Goal: Task Accomplishment & Management: Use online tool/utility

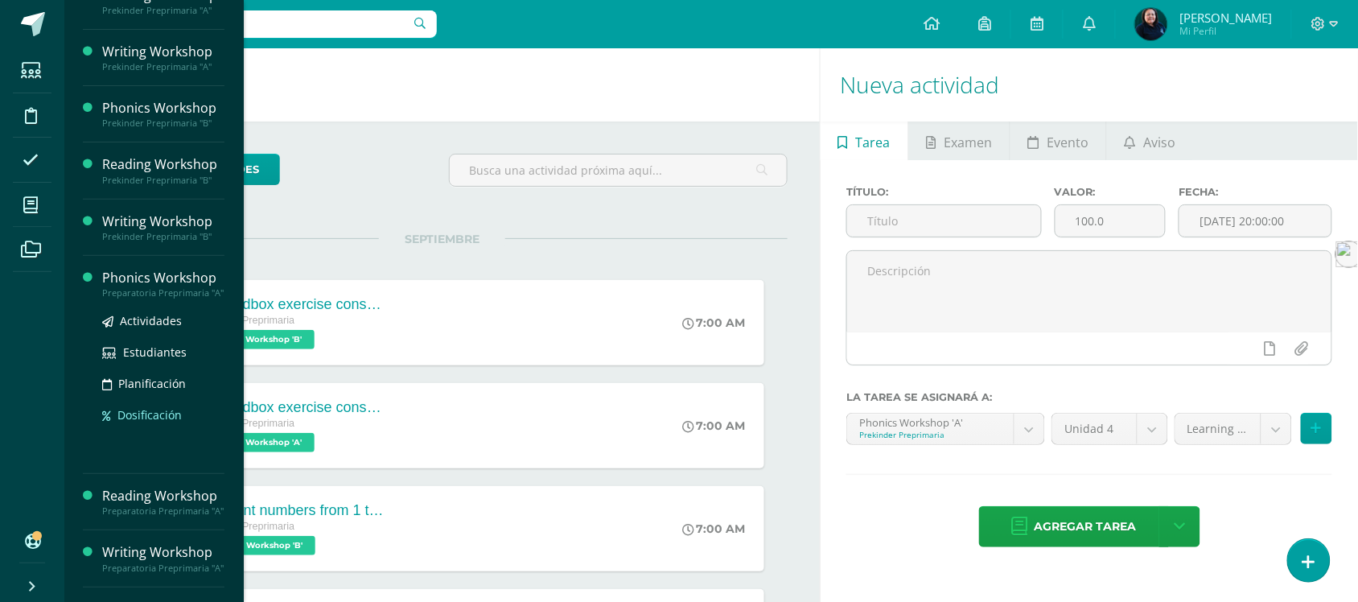
scroll to position [201, 0]
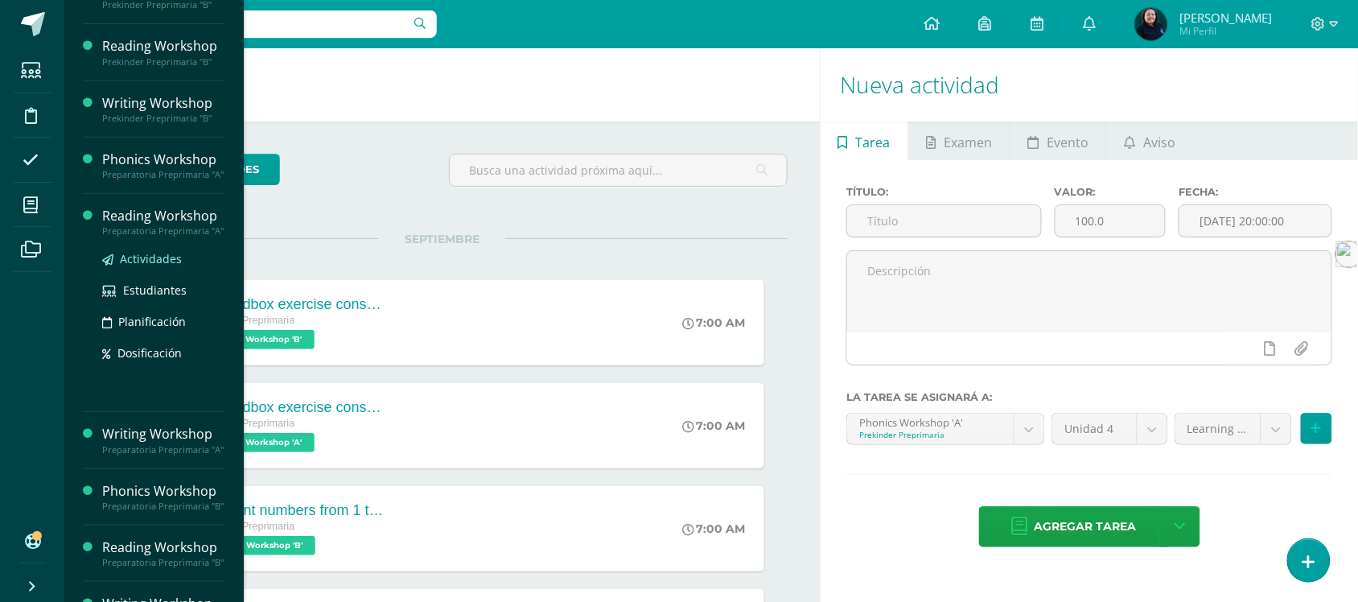
click at [133, 266] on span "Actividades" at bounding box center [151, 258] width 62 height 15
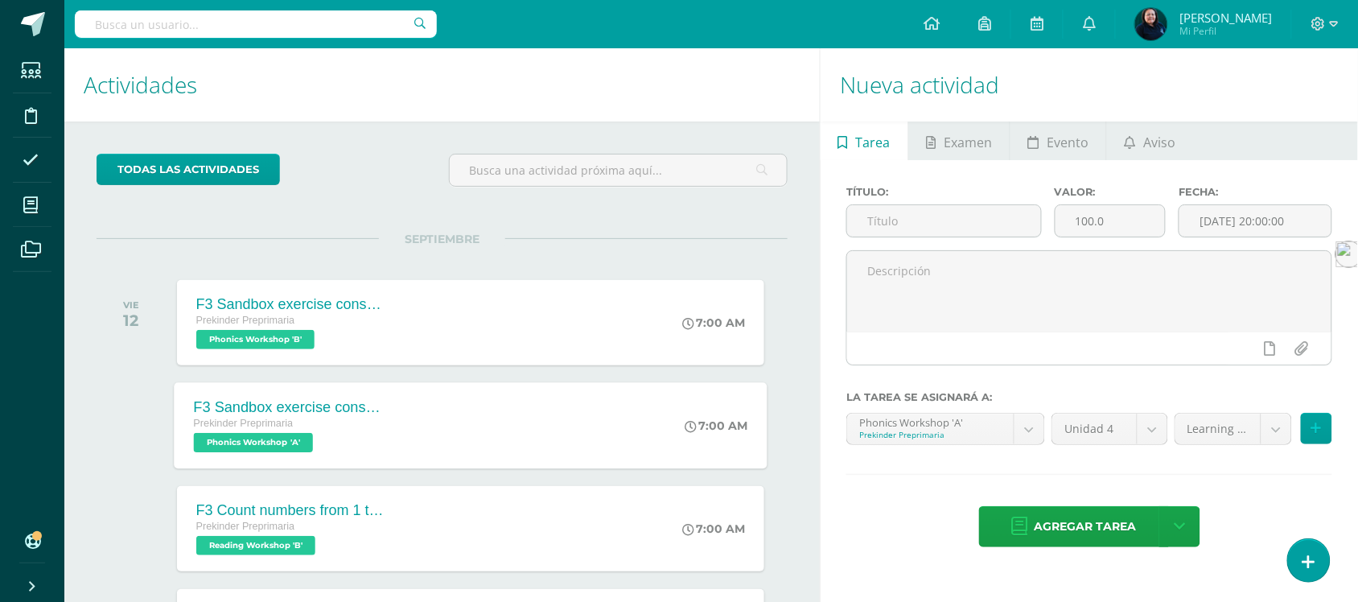
scroll to position [145, 0]
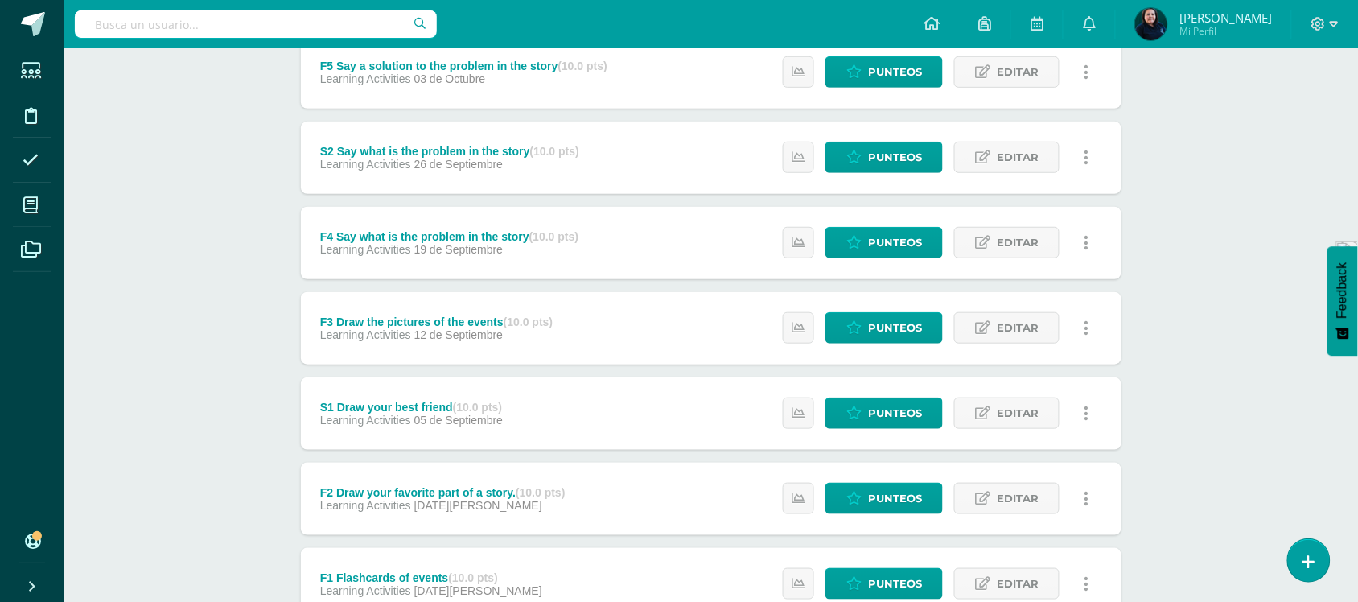
scroll to position [356, 0]
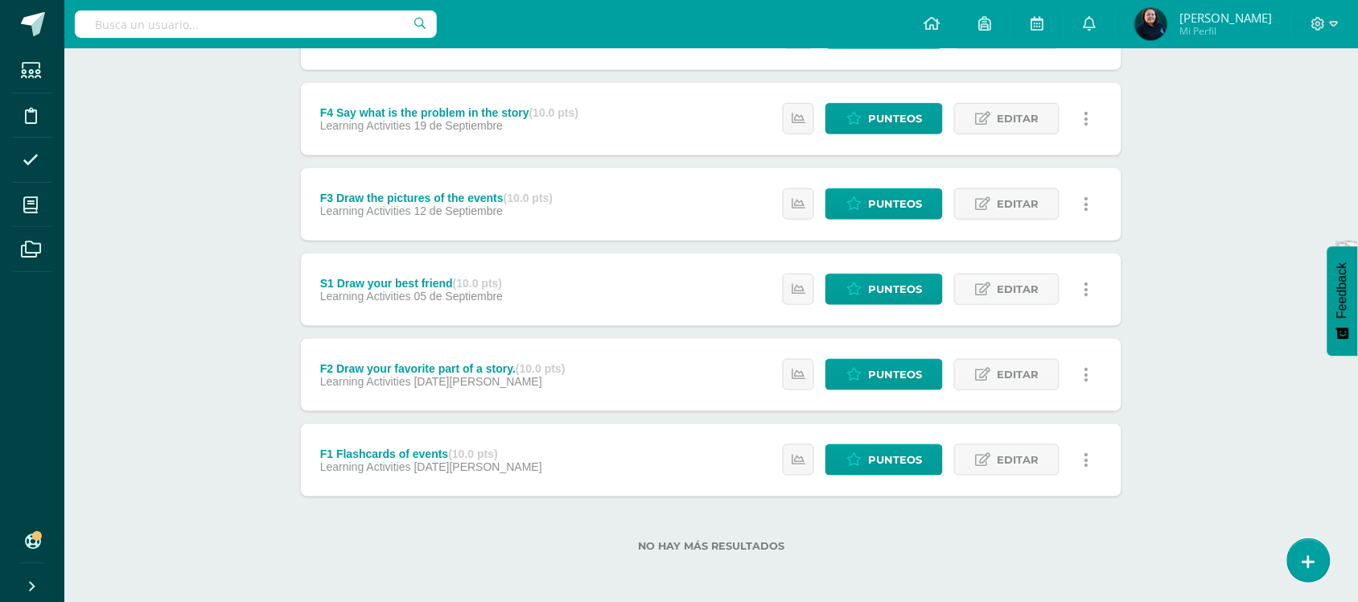
click at [874, 475] on div "Estatus de Actividad: 0 Estudiantes sin calificar 0 Estudiantes con cero Media …" at bounding box center [940, 460] width 363 height 72
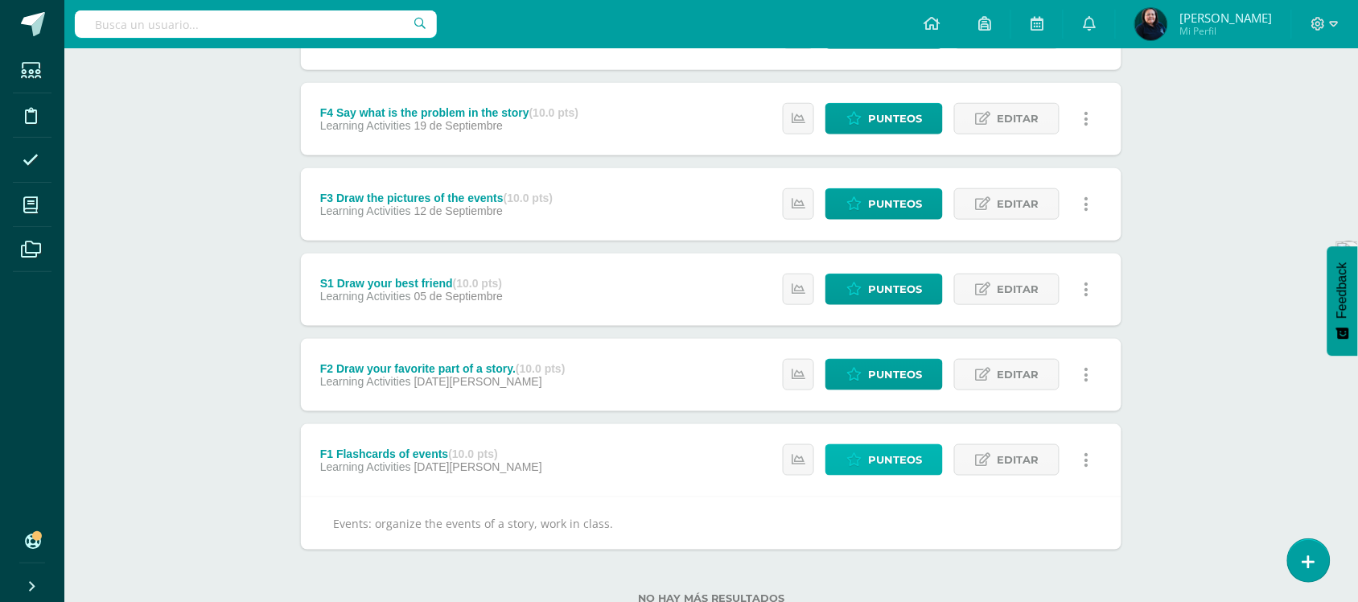
click at [874, 467] on span "Punteos" at bounding box center [895, 460] width 54 height 30
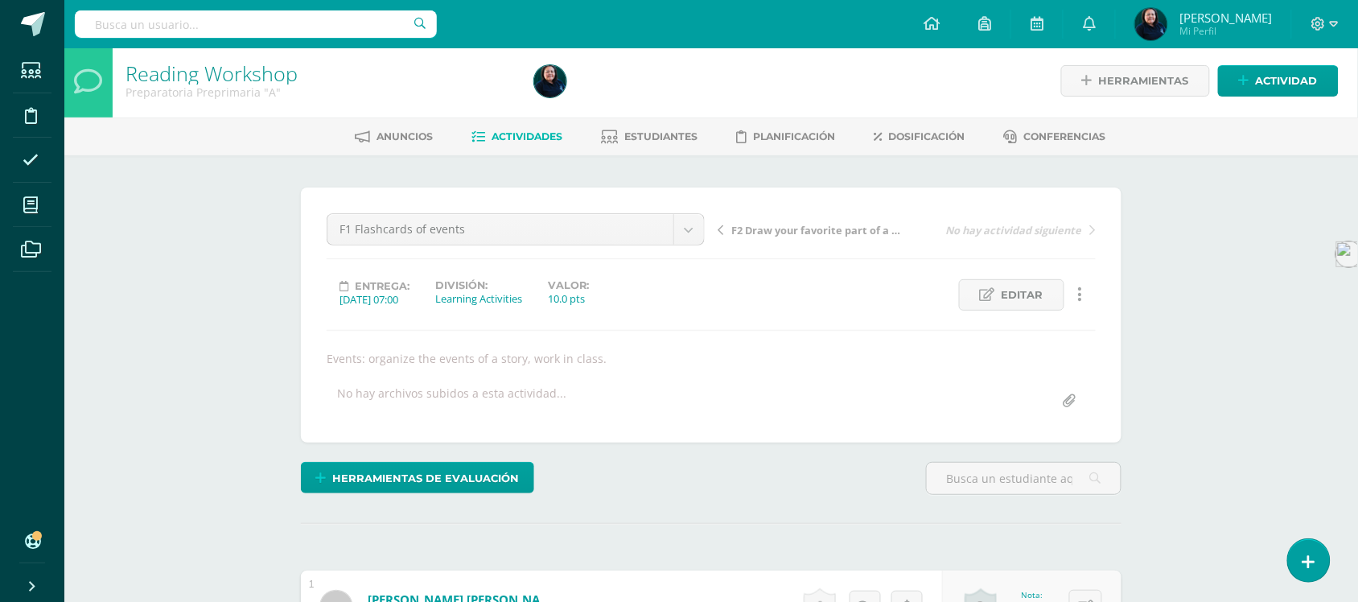
scroll to position [2, 0]
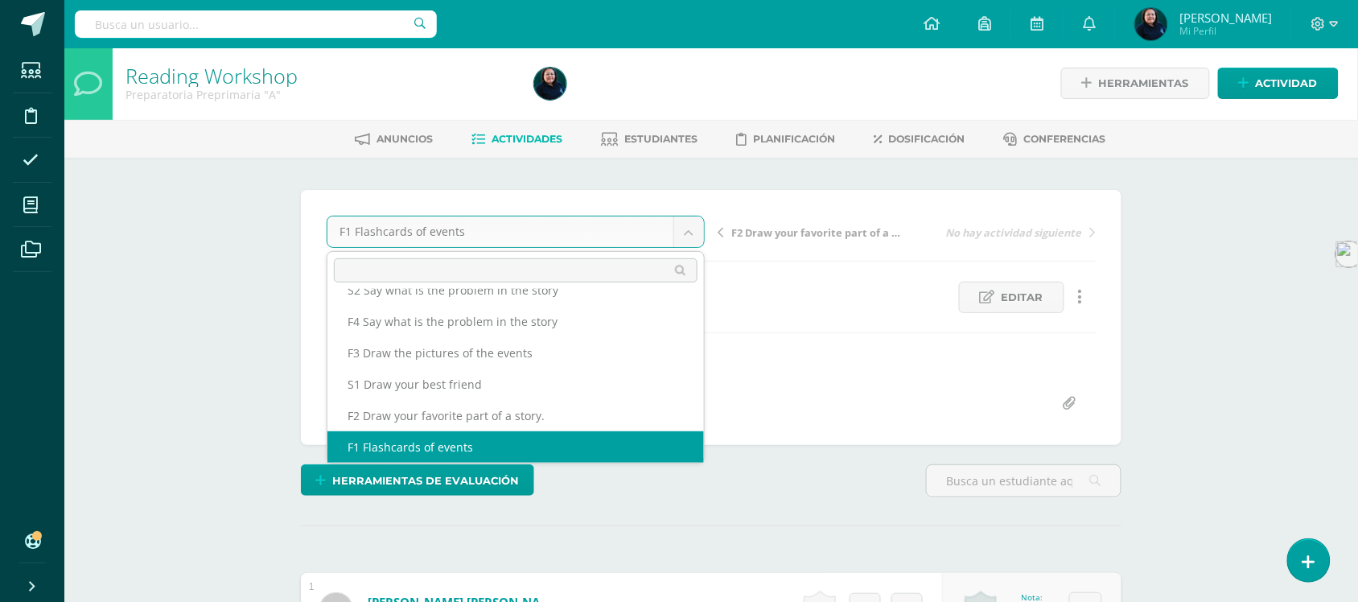
scroll to position [38, 0]
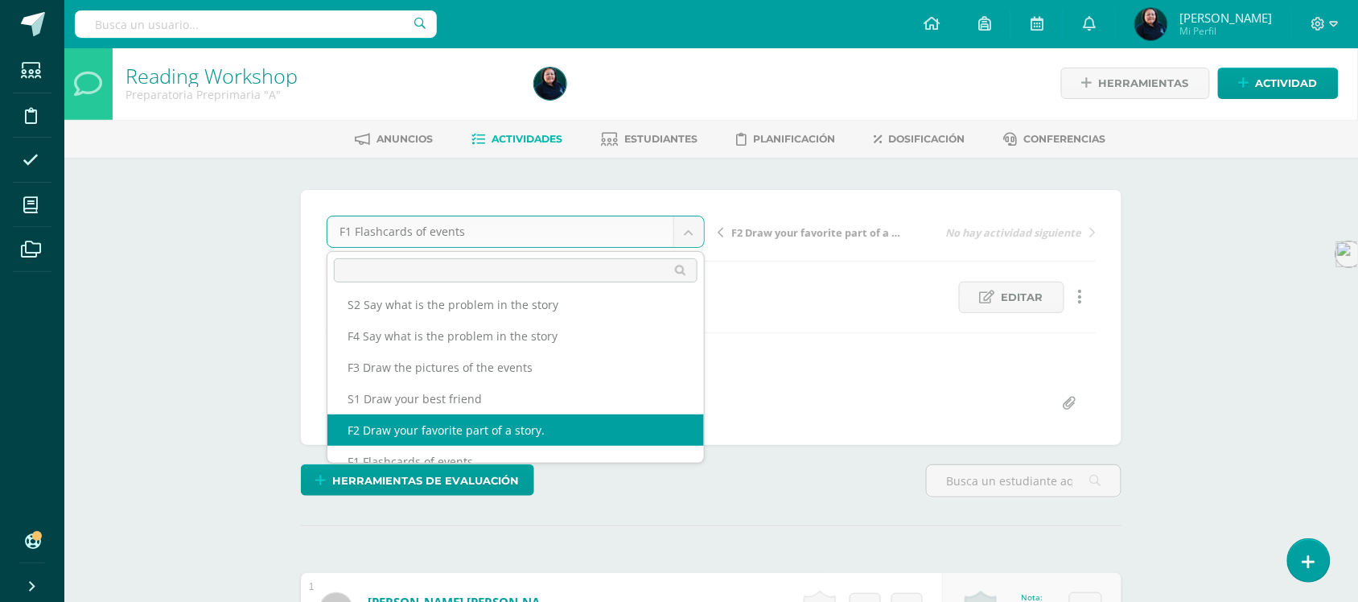
select select "/dashboard/teacher/grade-activity/50027/"
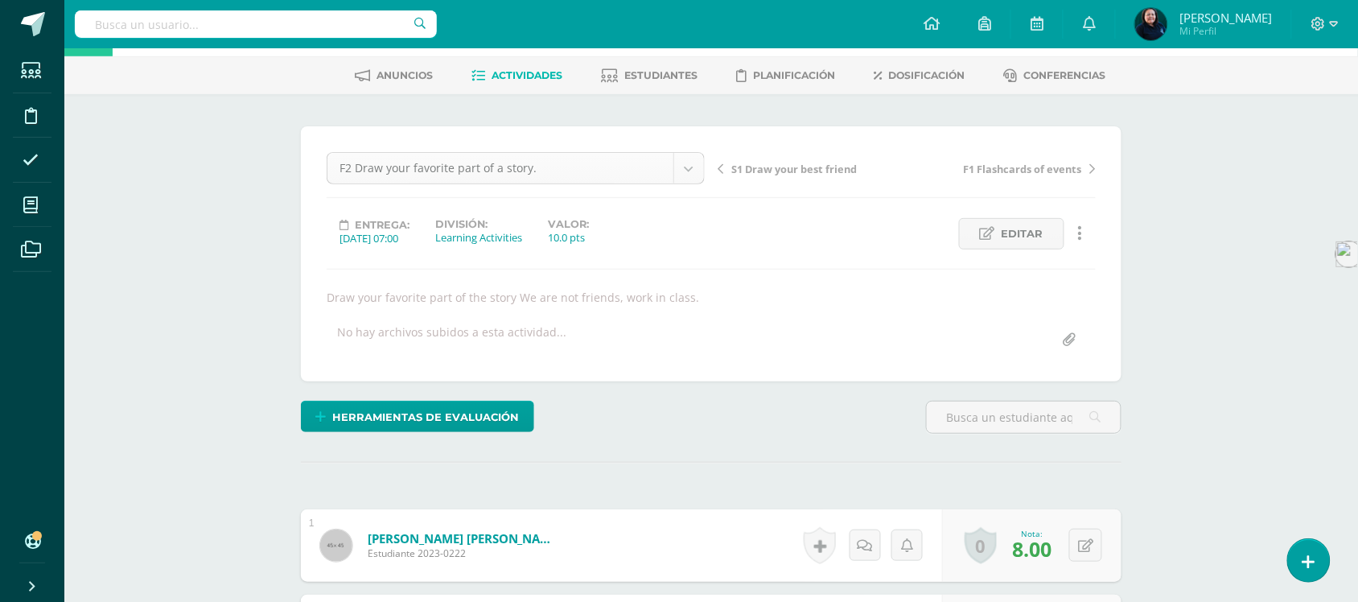
scroll to position [101, 0]
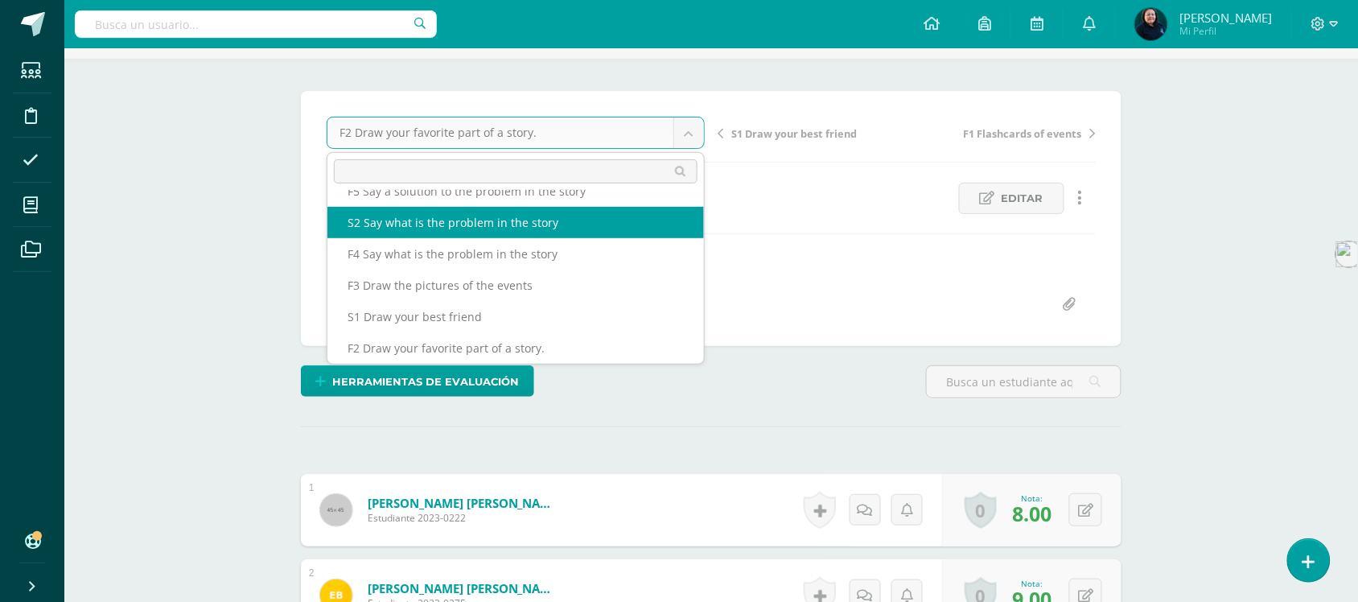
scroll to position [0, 0]
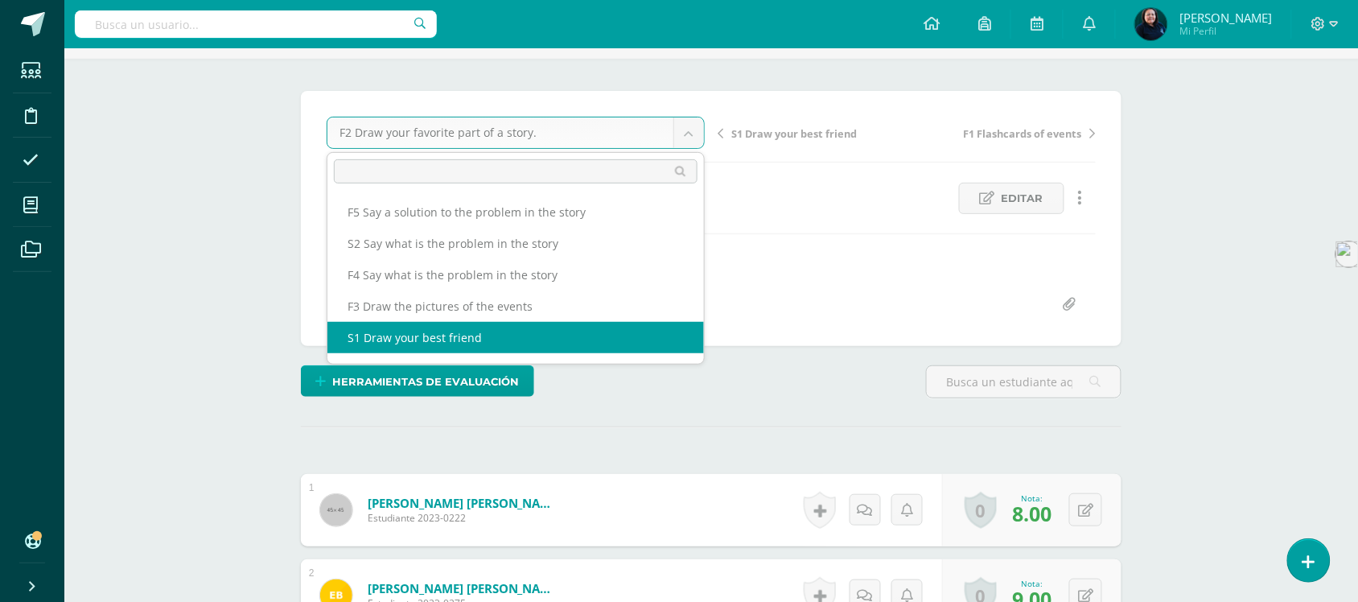
select select "/dashboard/teacher/grade-activity/50029/"
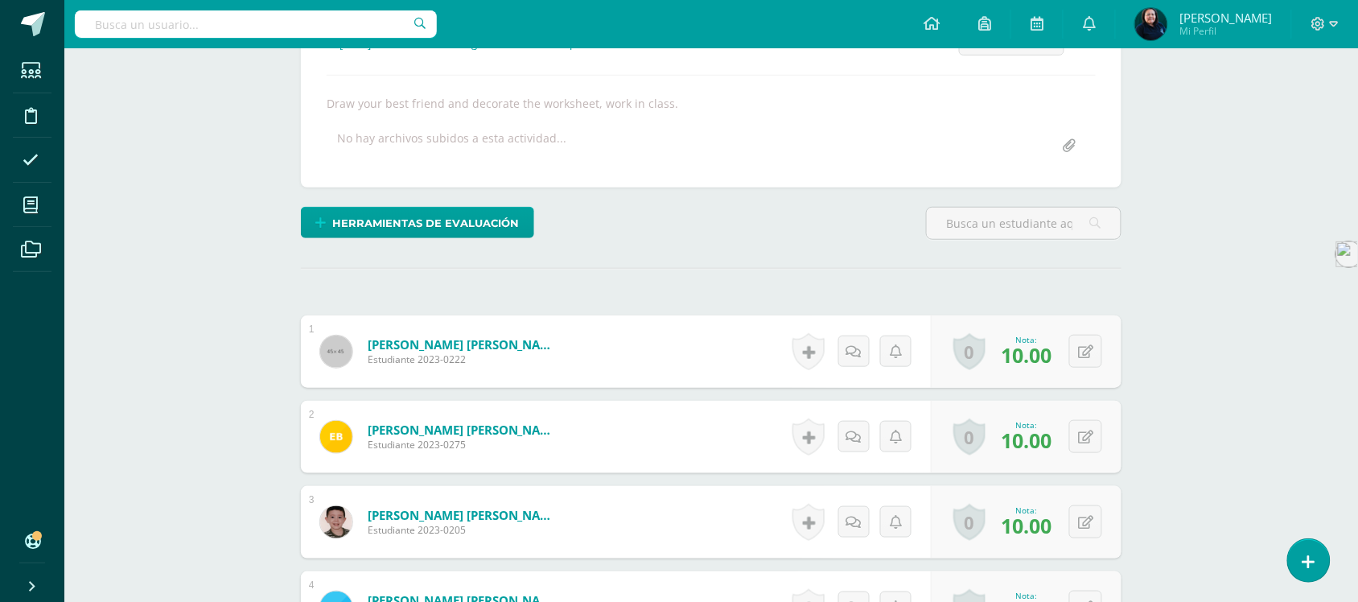
scroll to position [68, 0]
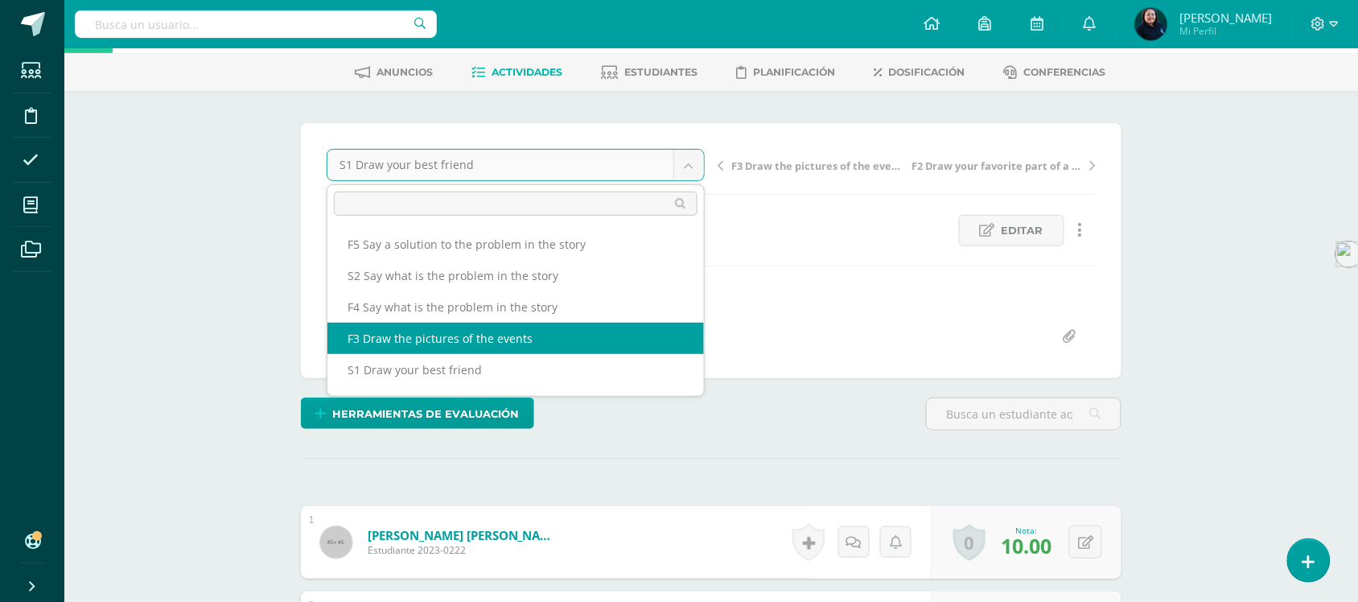
select select "/dashboard/teacher/grade-activity/50031/"
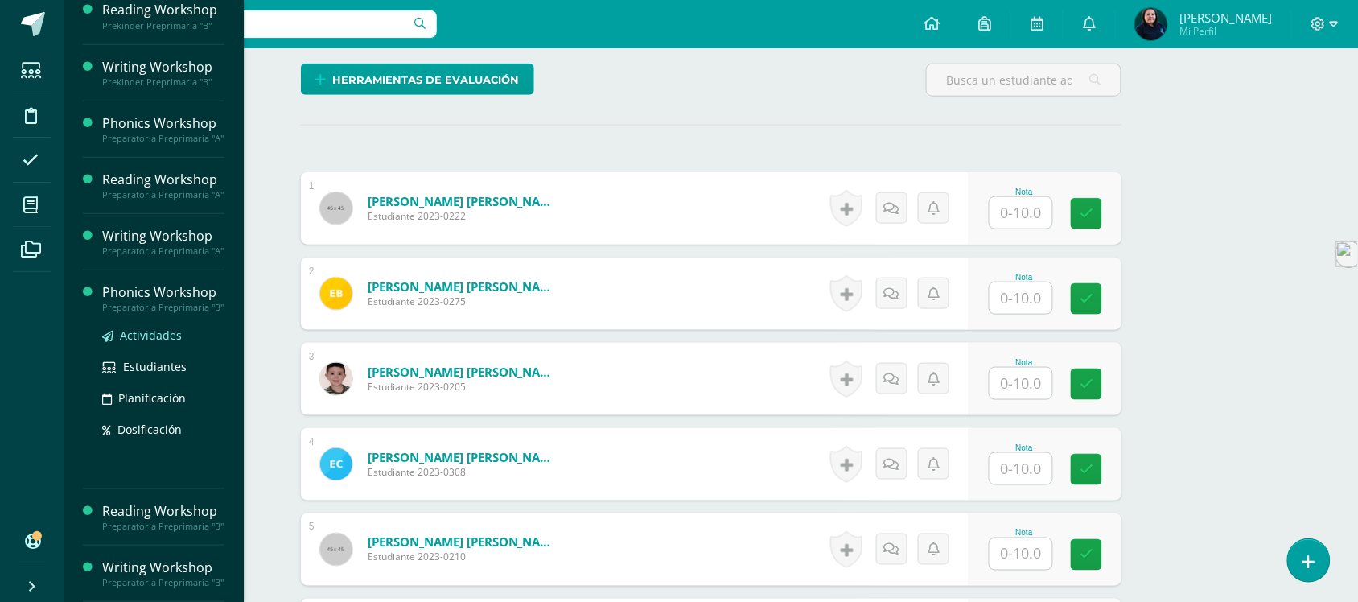
scroll to position [306, 0]
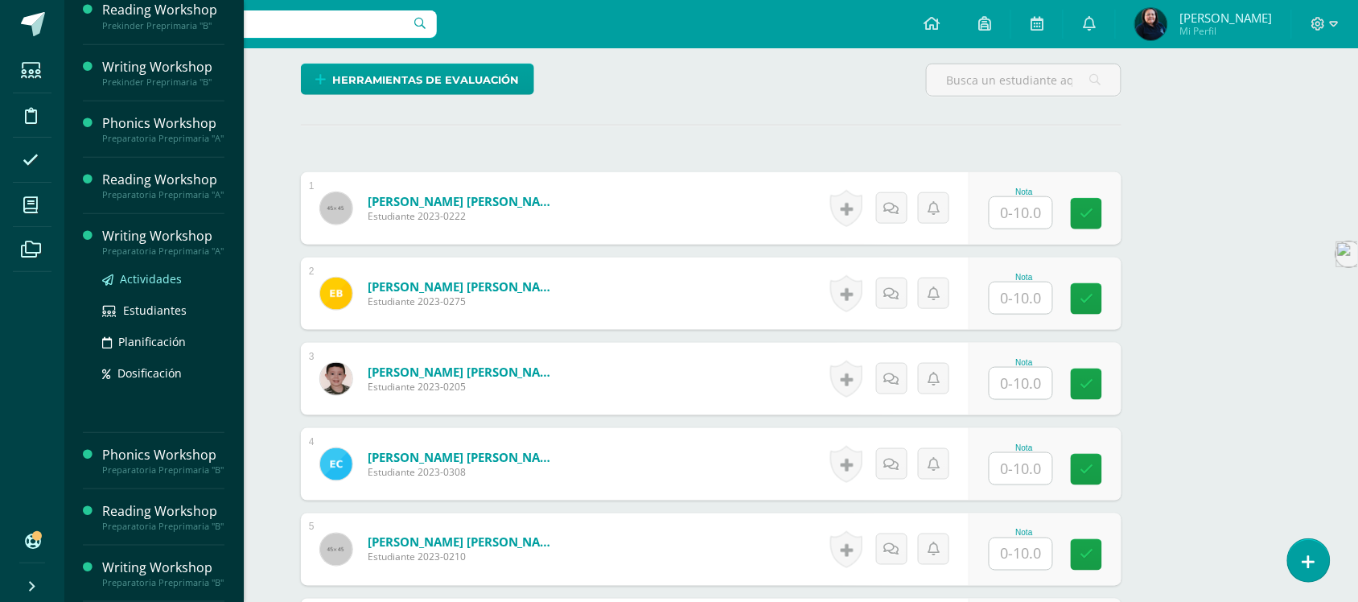
click at [149, 269] on link "Actividades" at bounding box center [163, 278] width 122 height 19
